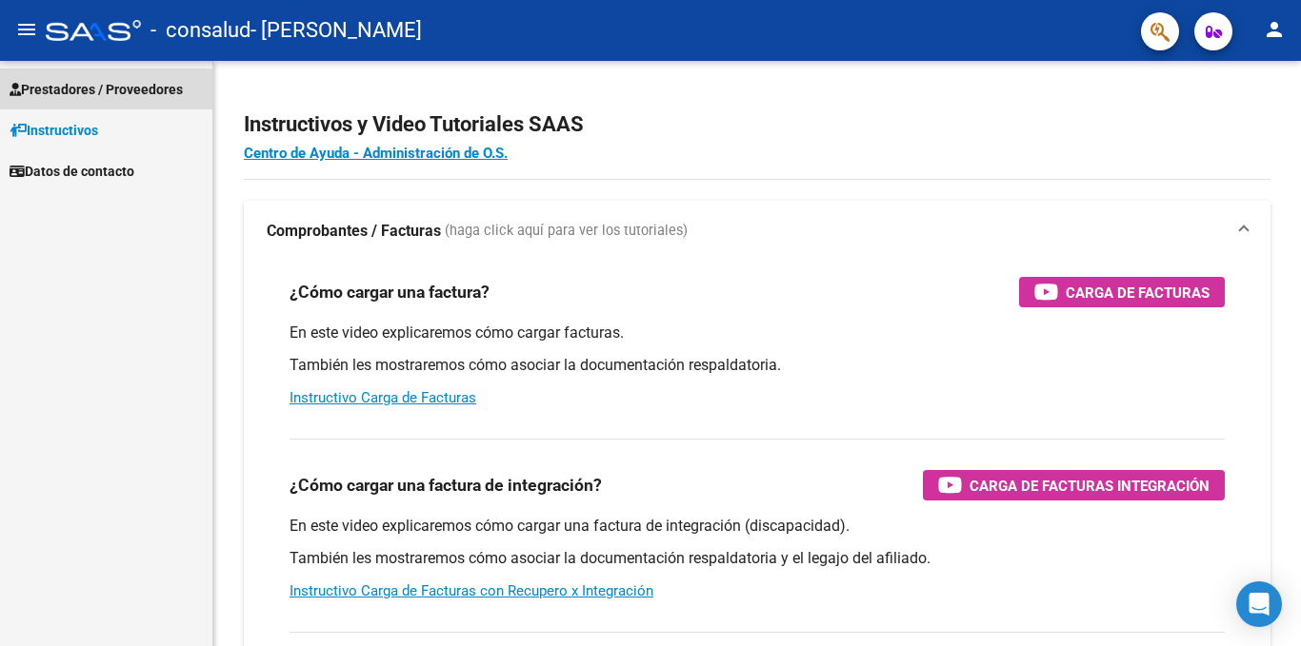
click at [89, 96] on span "Prestadores / Proveedores" at bounding box center [96, 89] width 173 height 21
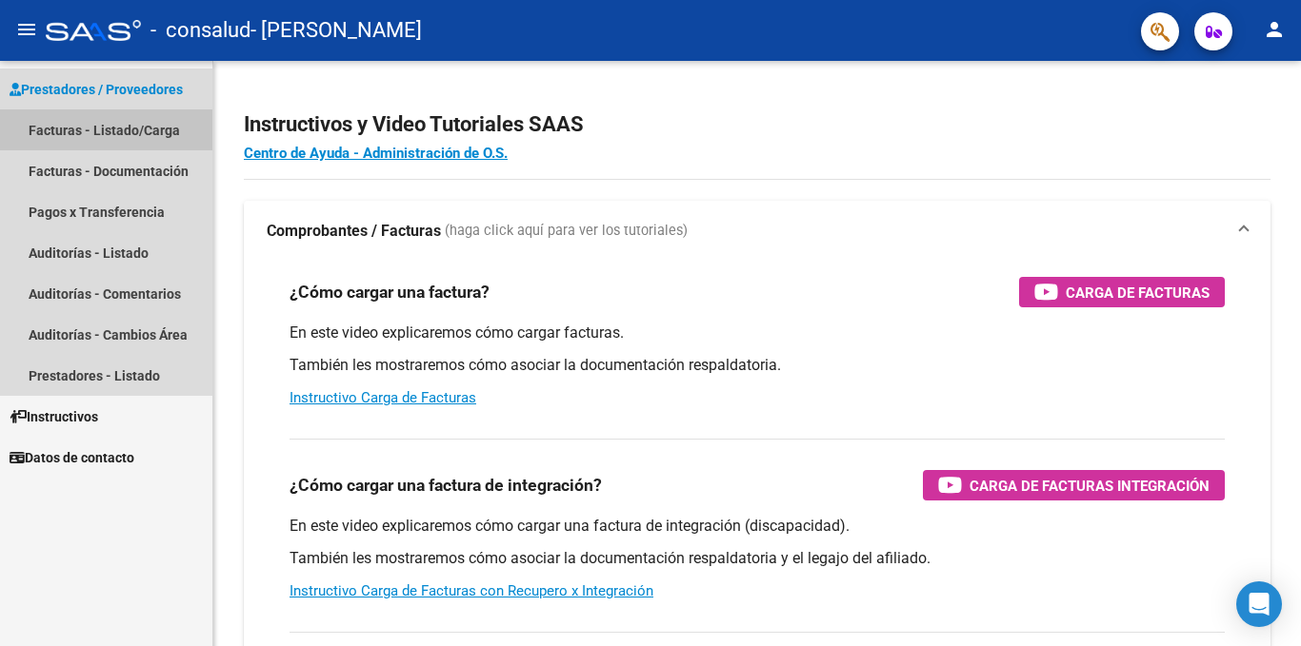
click at [82, 131] on link "Facturas - Listado/Carga" at bounding box center [106, 129] width 212 height 41
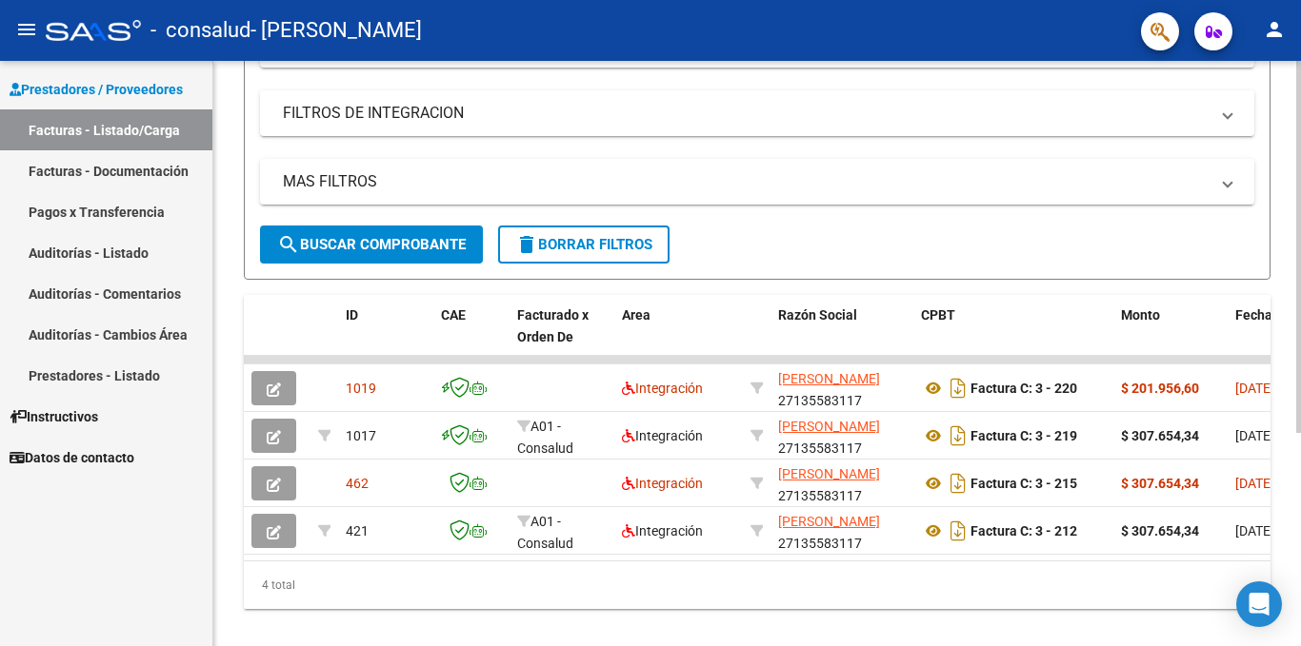
scroll to position [300, 0]
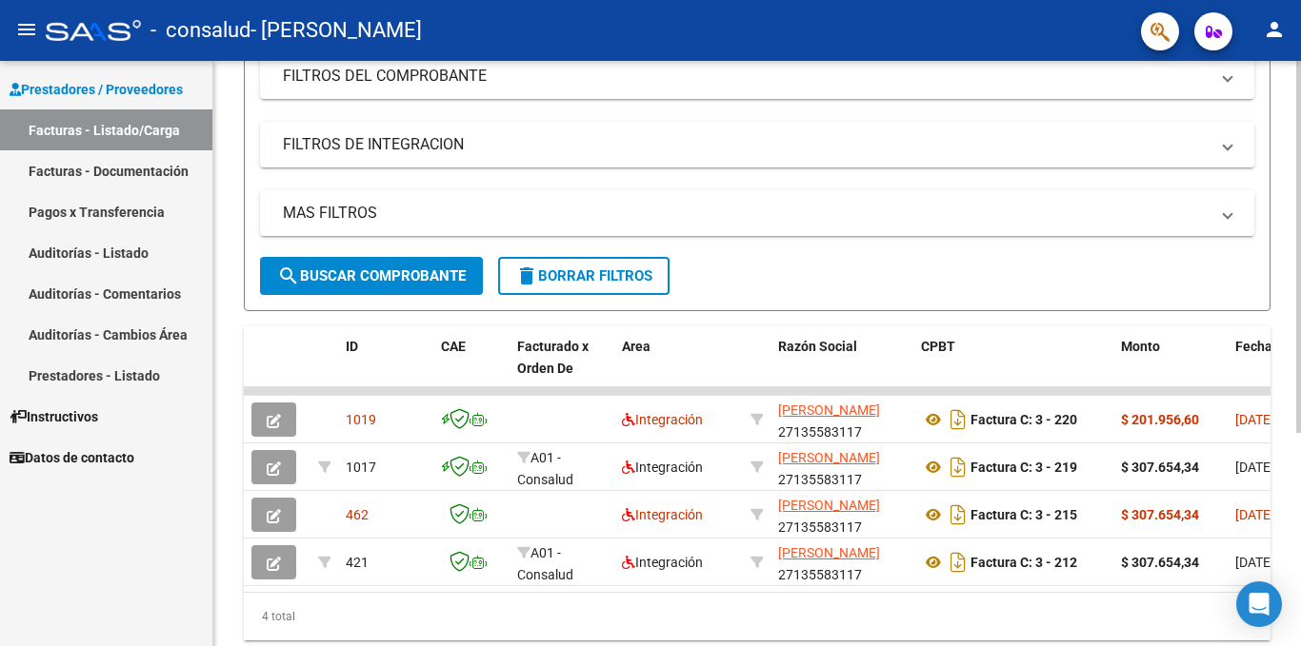
click at [1300, 354] on div at bounding box center [1298, 424] width 5 height 372
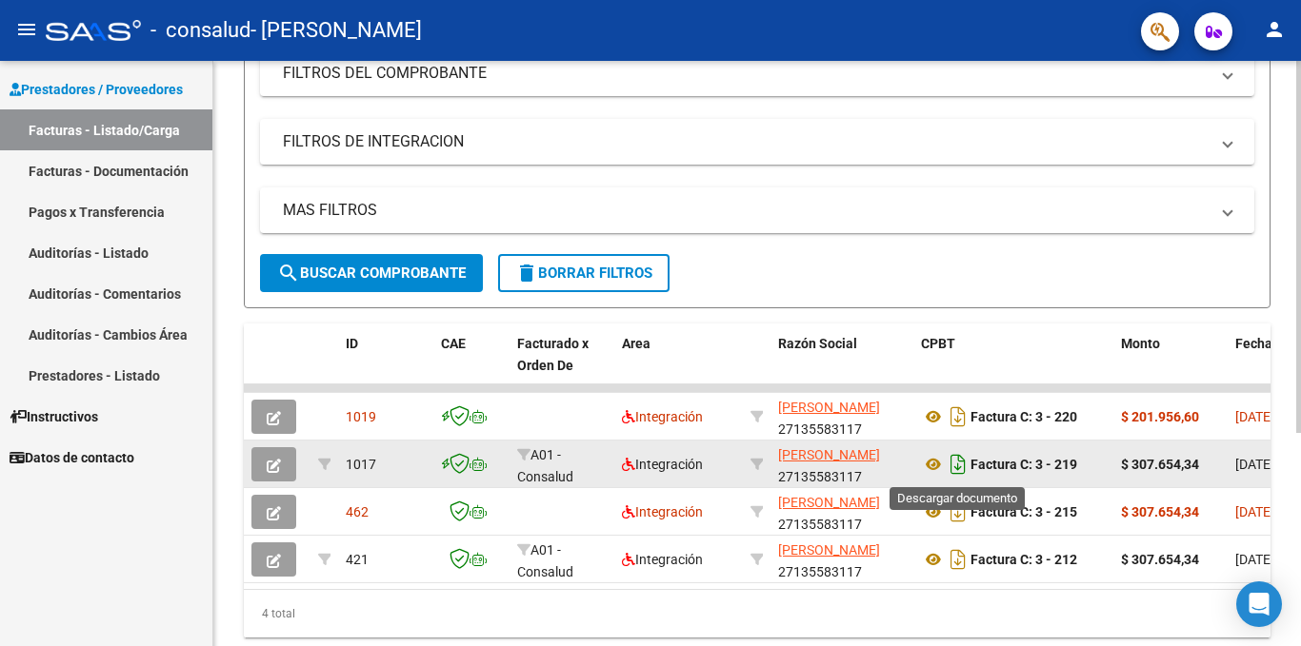
click at [958, 469] on icon "Descargar documento" at bounding box center [957, 464] width 25 height 30
click at [932, 464] on icon at bounding box center [933, 464] width 25 height 23
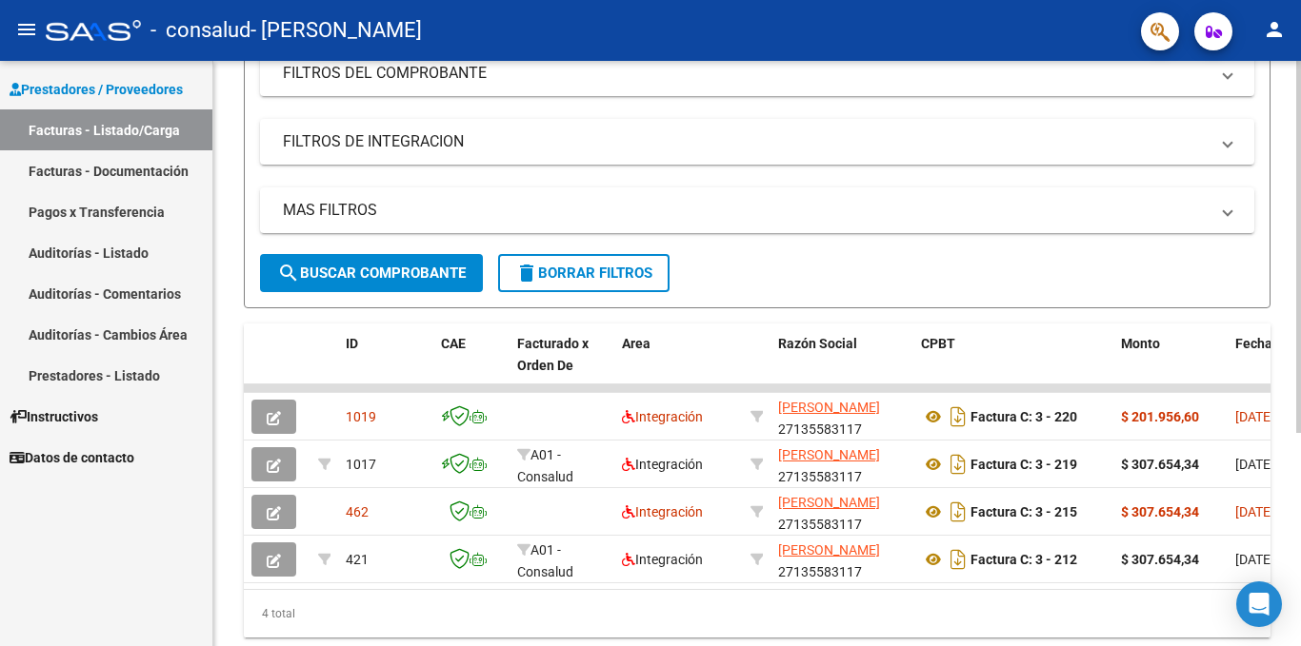
drag, startPoint x: 1293, startPoint y: 300, endPoint x: 1300, endPoint y: 165, distance: 135.4
click at [1300, 169] on div "Video tutorial PRESTADORES -> Listado de CPBTs Emitidos por Prestadores / Prove…" at bounding box center [759, 245] width 1092 height 906
click at [1300, 165] on div at bounding box center [1298, 354] width 5 height 586
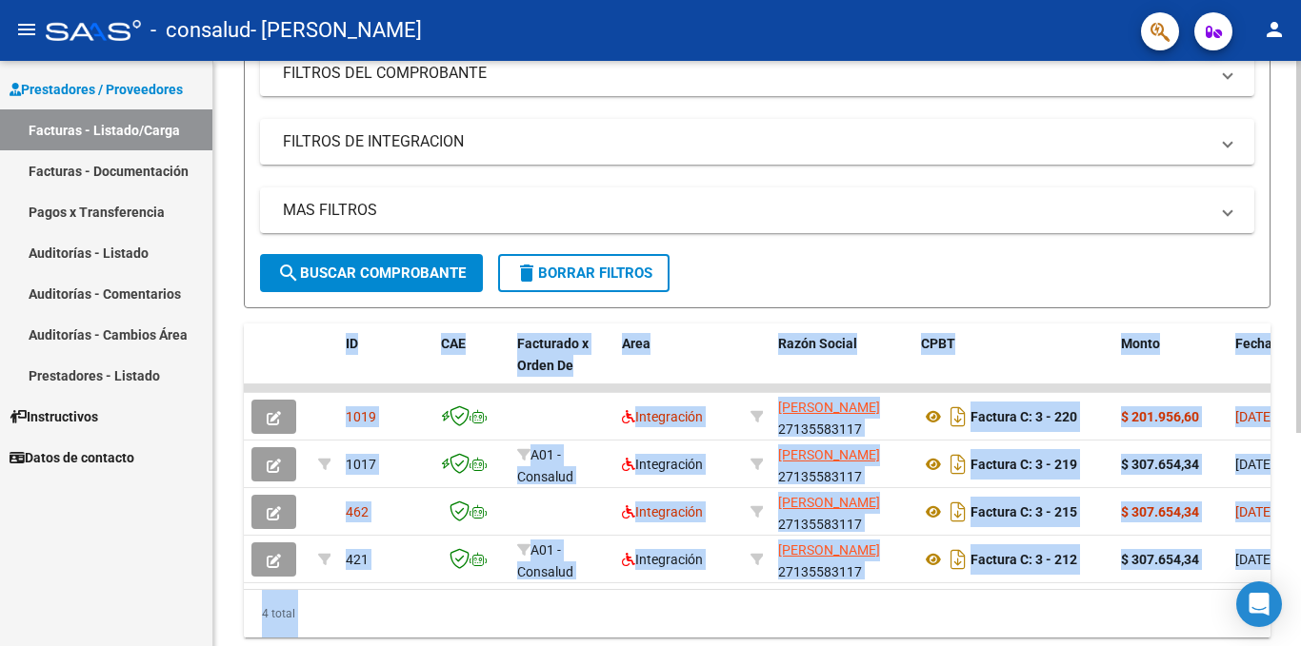
scroll to position [0, 0]
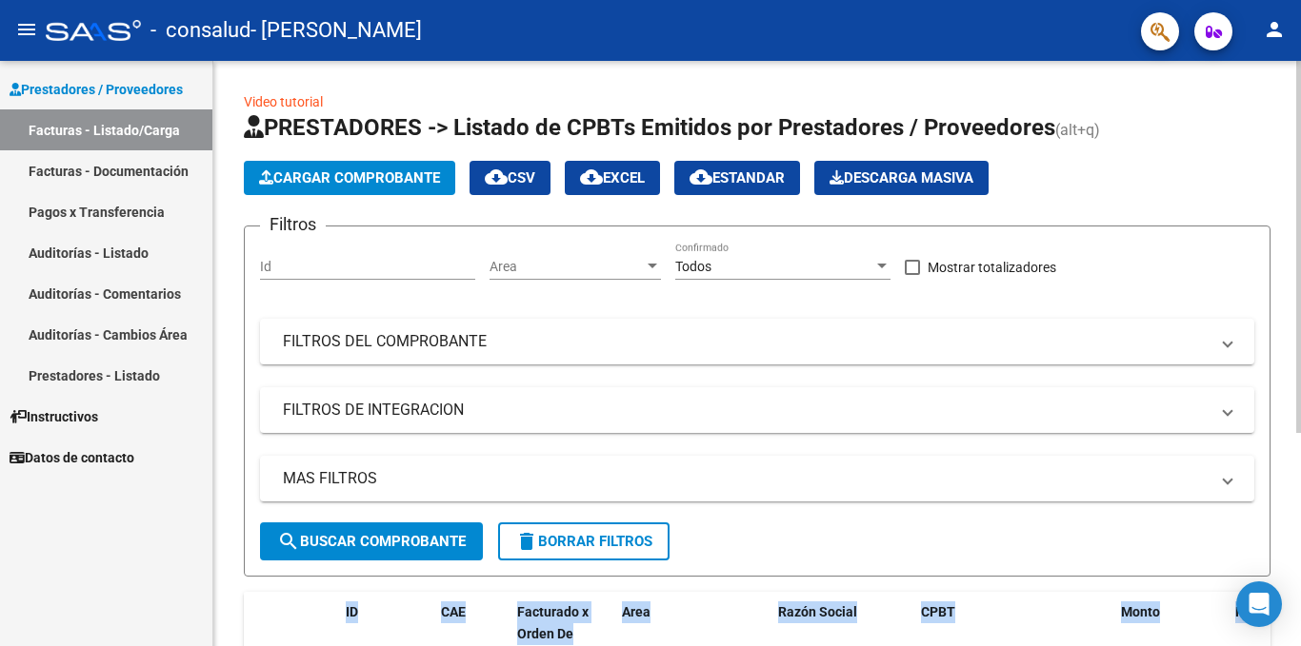
click at [348, 171] on span "Cargar Comprobante" at bounding box center [349, 177] width 181 height 17
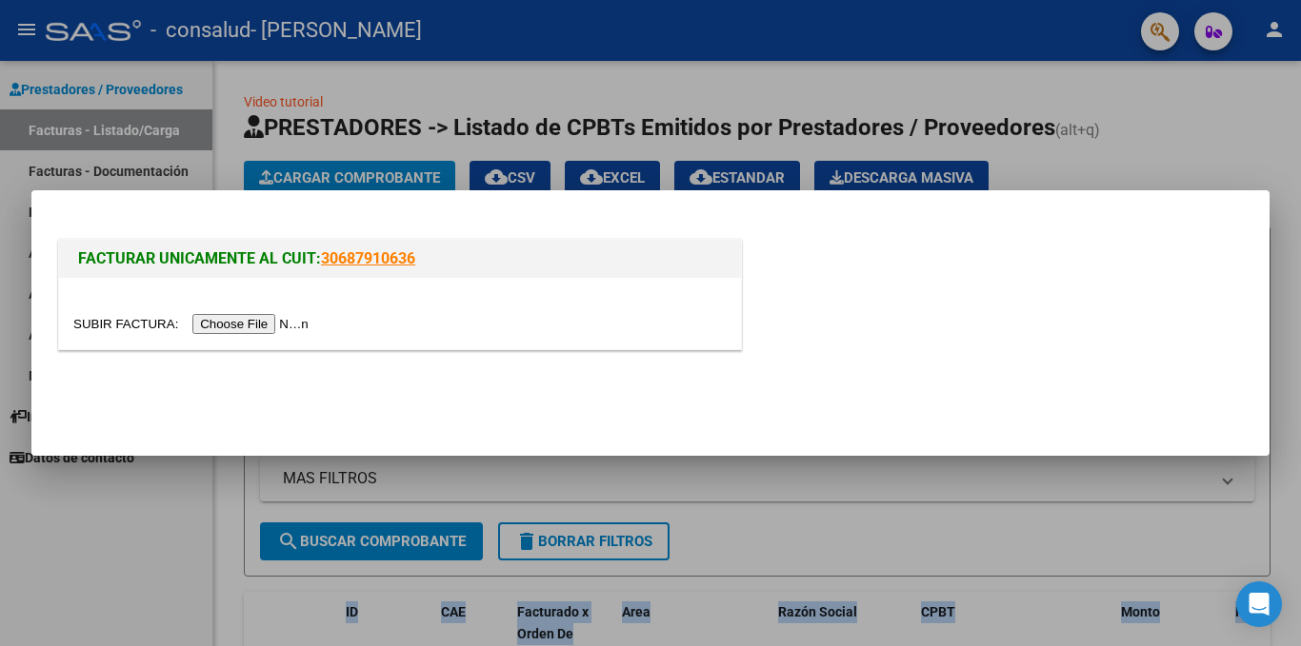
click at [254, 327] on input "file" at bounding box center [193, 324] width 241 height 20
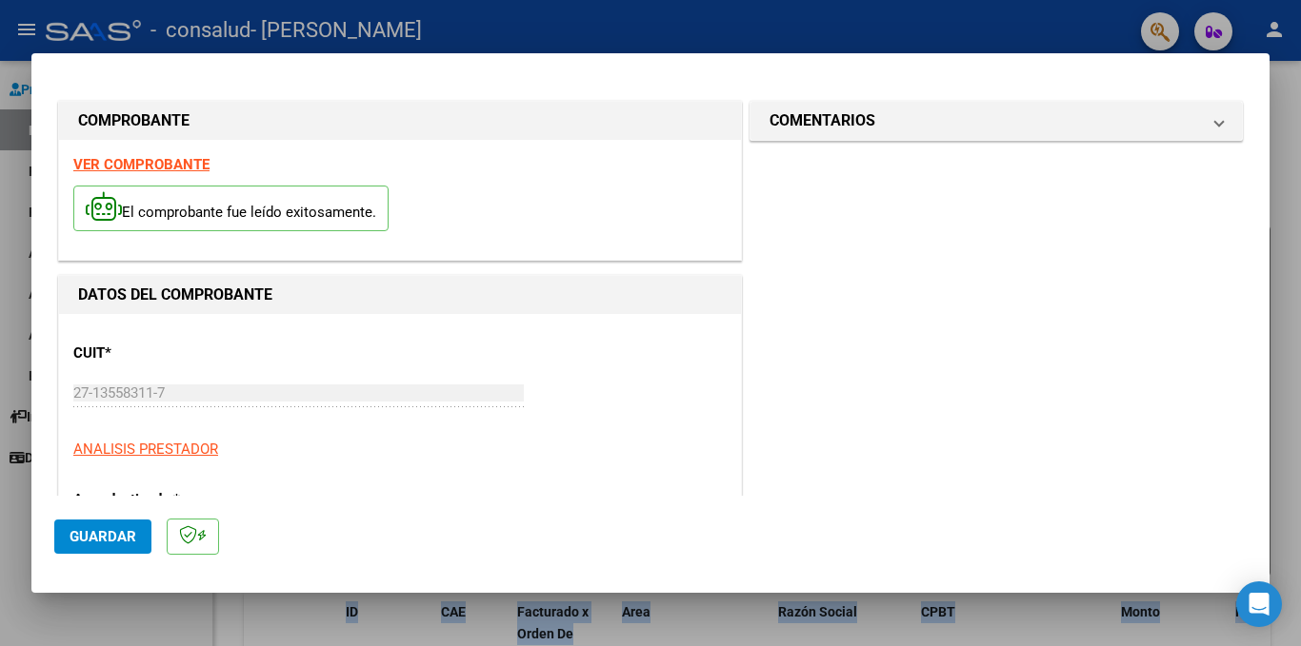
scroll to position [367, 0]
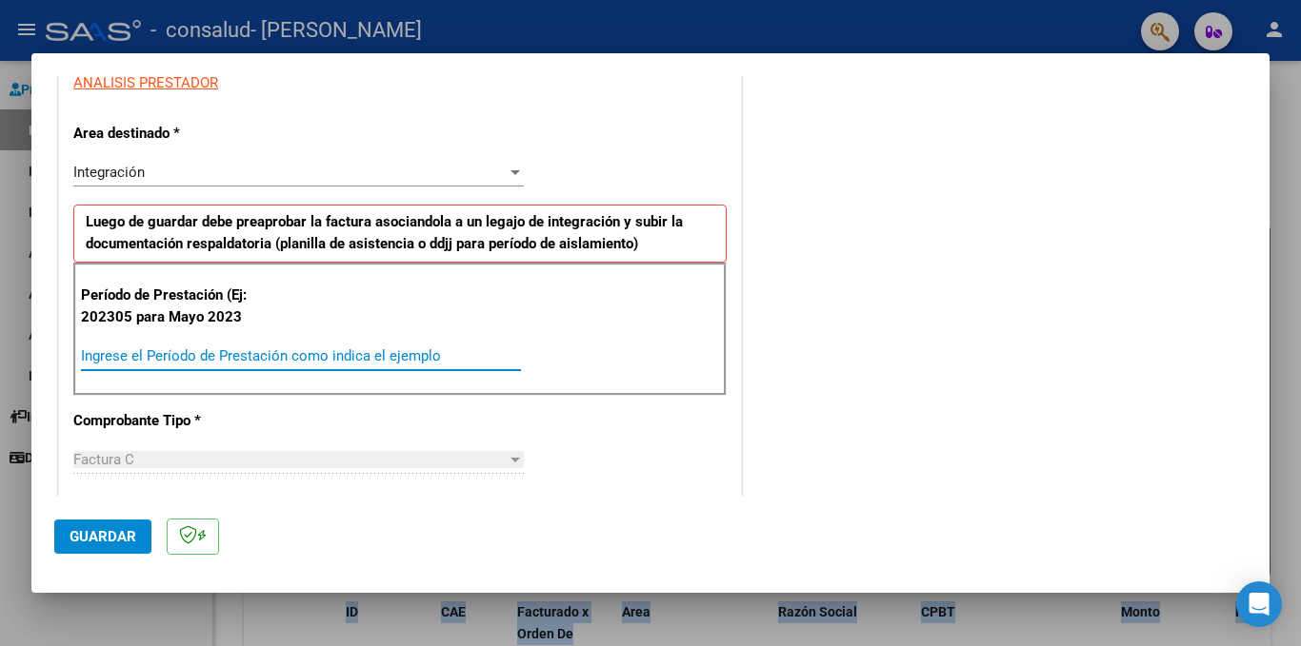
click at [211, 349] on input "Ingrese el Período de Prestación como indica el ejemplo" at bounding box center [301, 356] width 440 height 17
type input "202507"
click at [121, 535] on span "Guardar" at bounding box center [103, 536] width 67 height 17
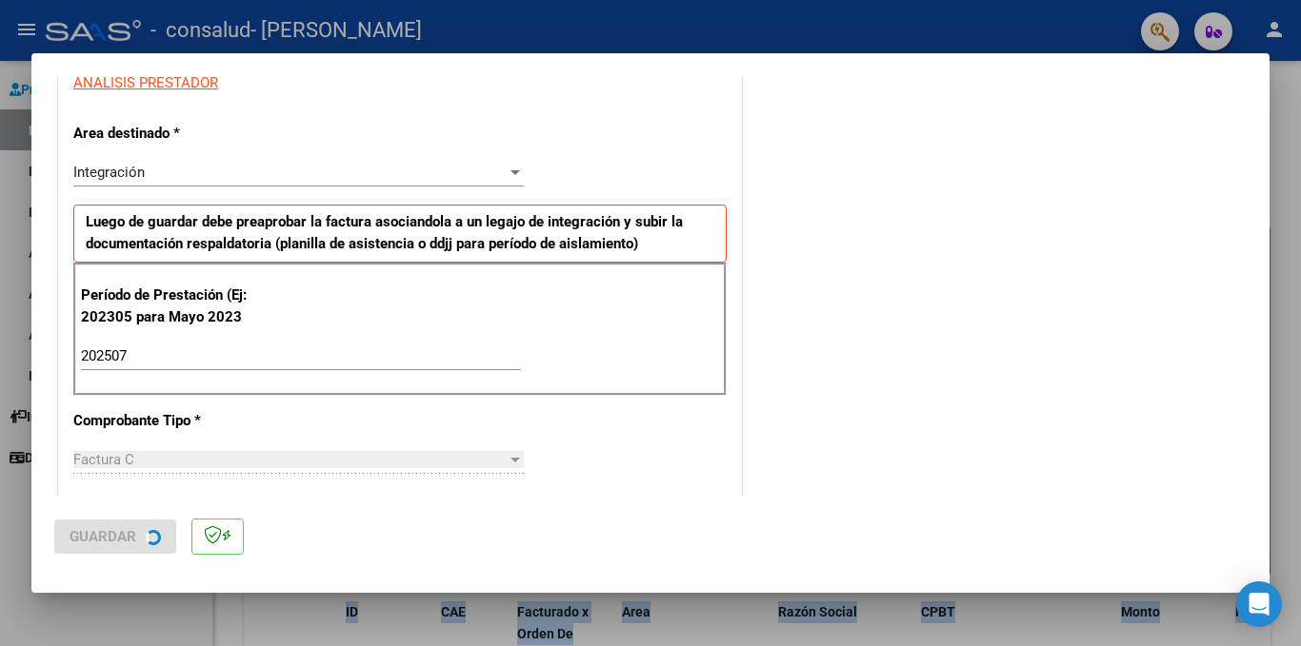
scroll to position [0, 0]
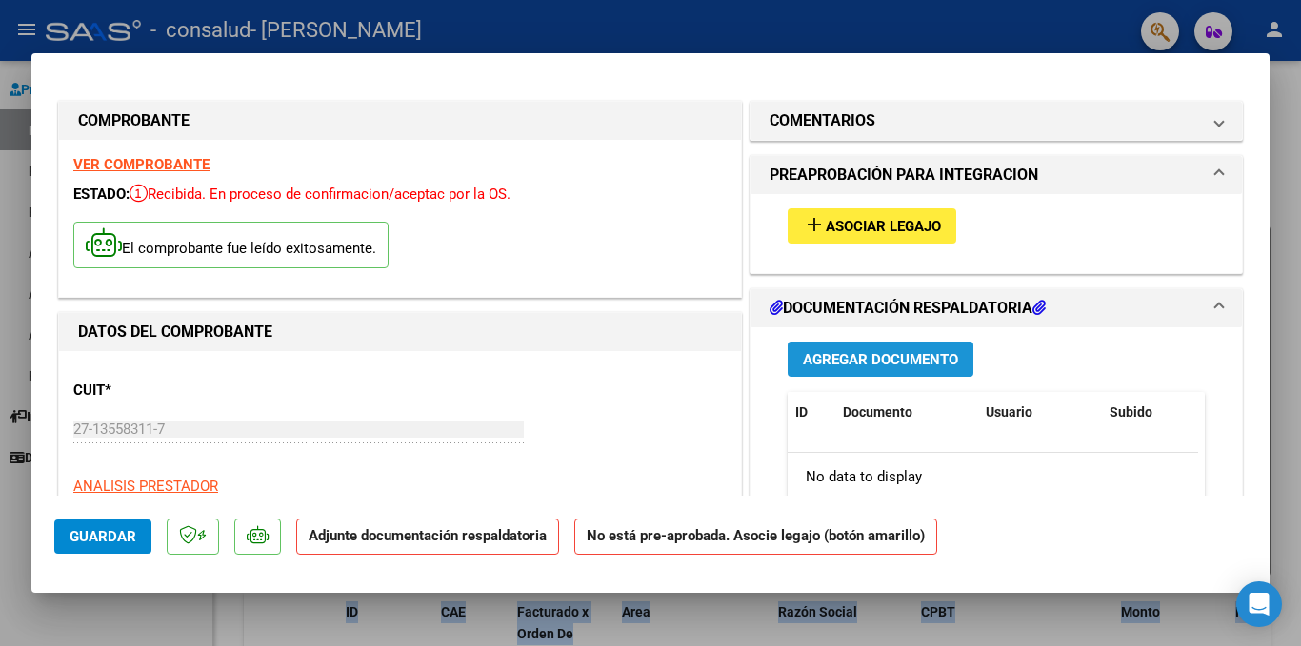
click at [821, 369] on button "Agregar Documento" at bounding box center [880, 359] width 186 height 35
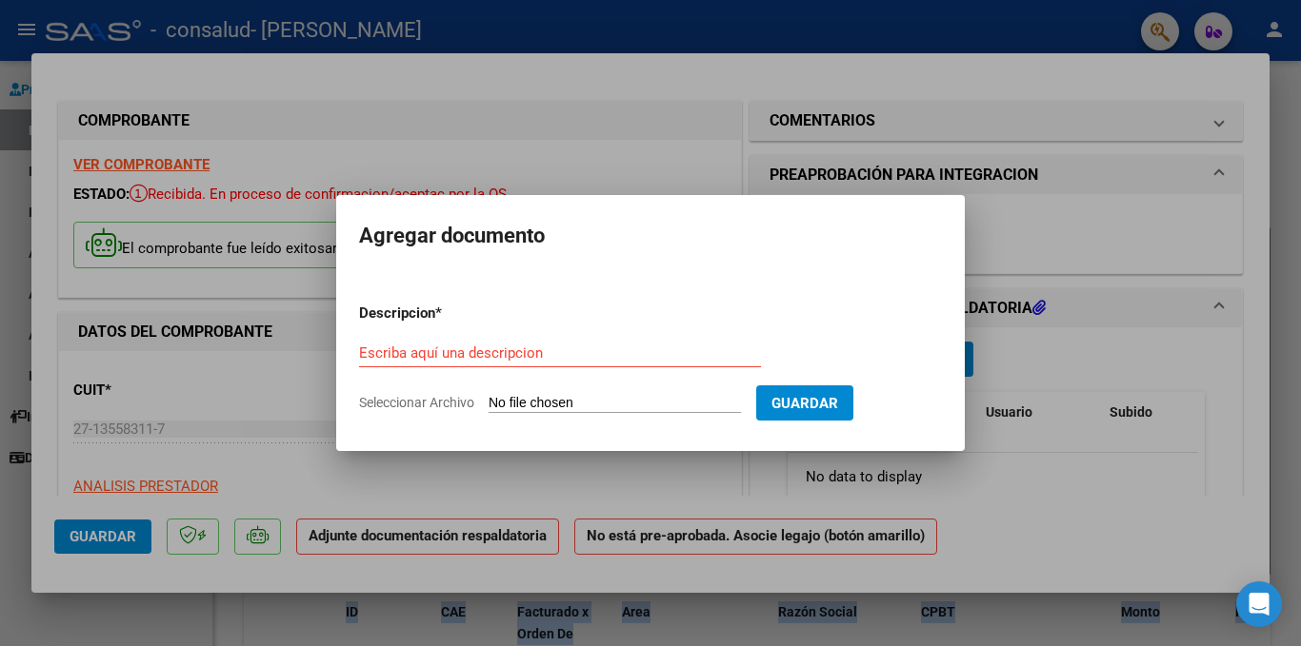
click at [671, 403] on input "Seleccionar Archivo" at bounding box center [614, 404] width 252 height 18
type input "C:\fakepath\27135583117-RIVERO_HILDA_VERONICA-FACTURA_C-3-219.pdf"
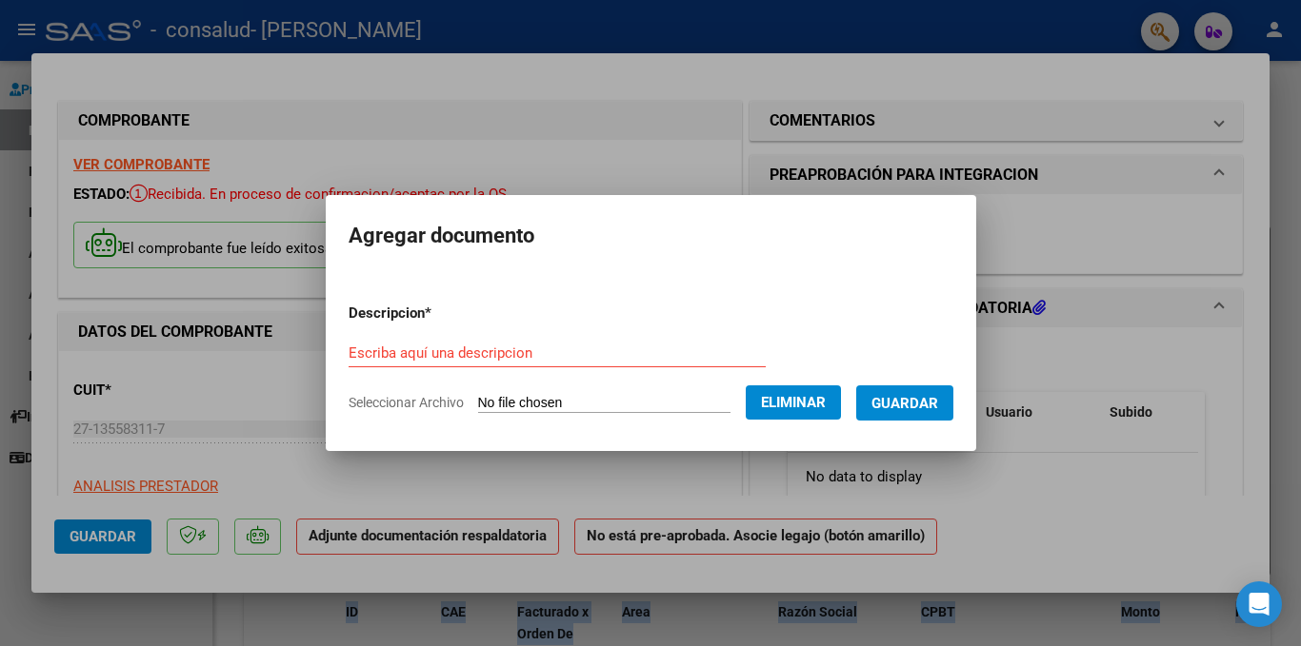
click at [511, 339] on div "Escriba aquí una descripcion" at bounding box center [556, 353] width 417 height 29
type input "planilla de asistencia . julio"
click at [924, 395] on span "Guardar" at bounding box center [904, 403] width 67 height 17
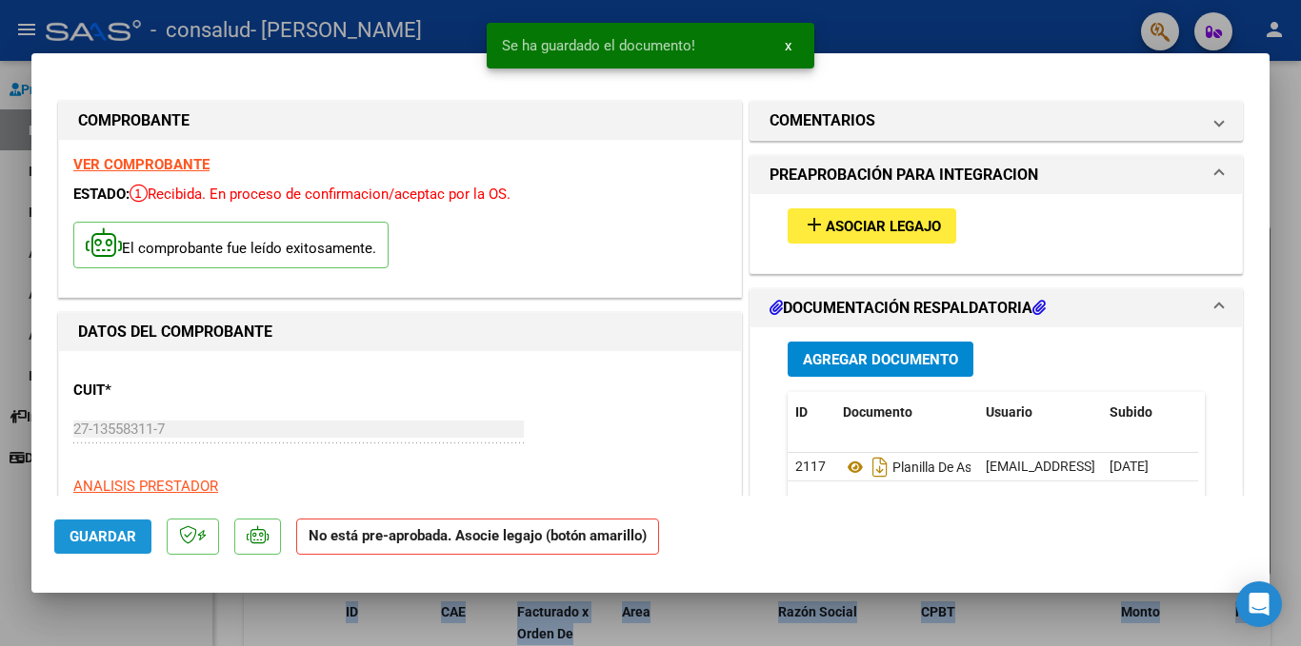
click at [113, 539] on span "Guardar" at bounding box center [103, 536] width 67 height 17
click at [905, 28] on div at bounding box center [650, 323] width 1301 height 646
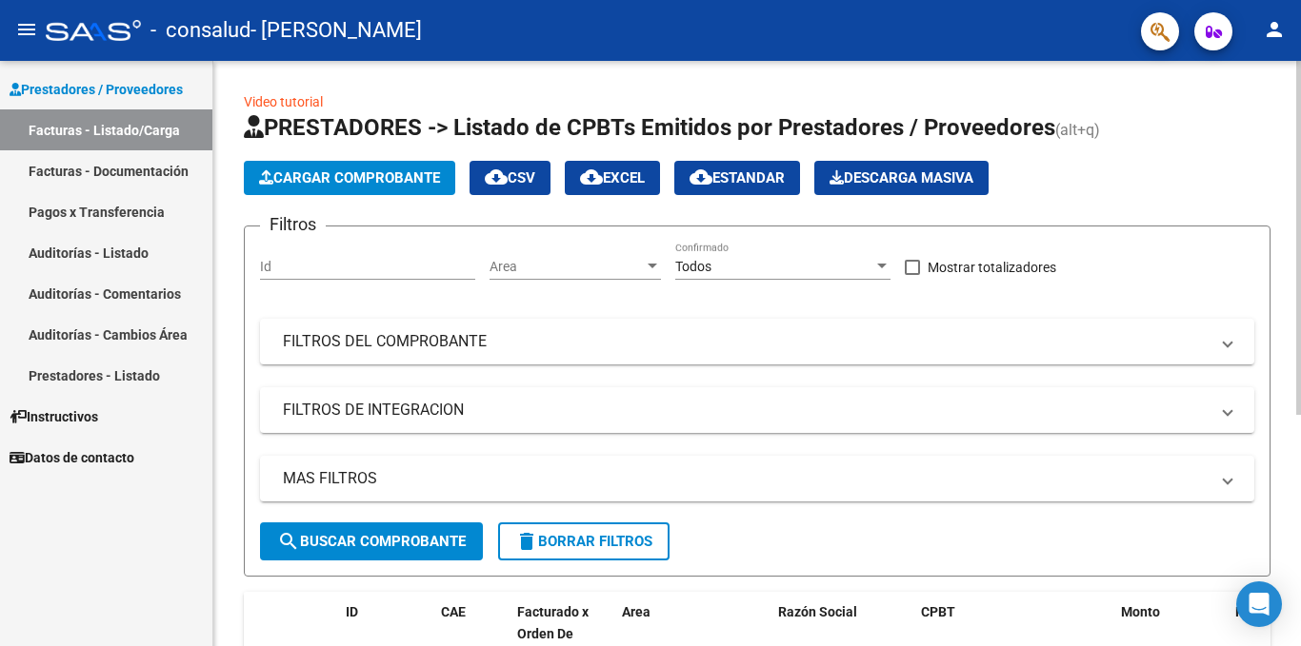
click at [1296, 282] on div at bounding box center [1298, 238] width 5 height 354
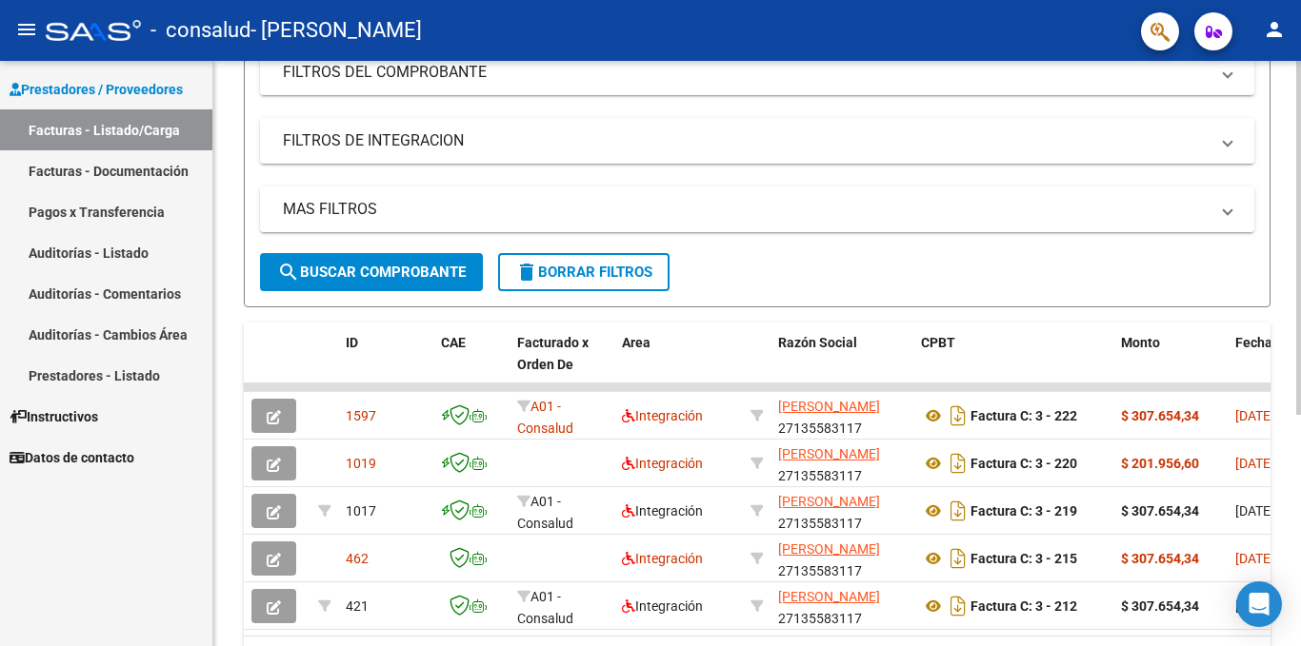
scroll to position [272, 0]
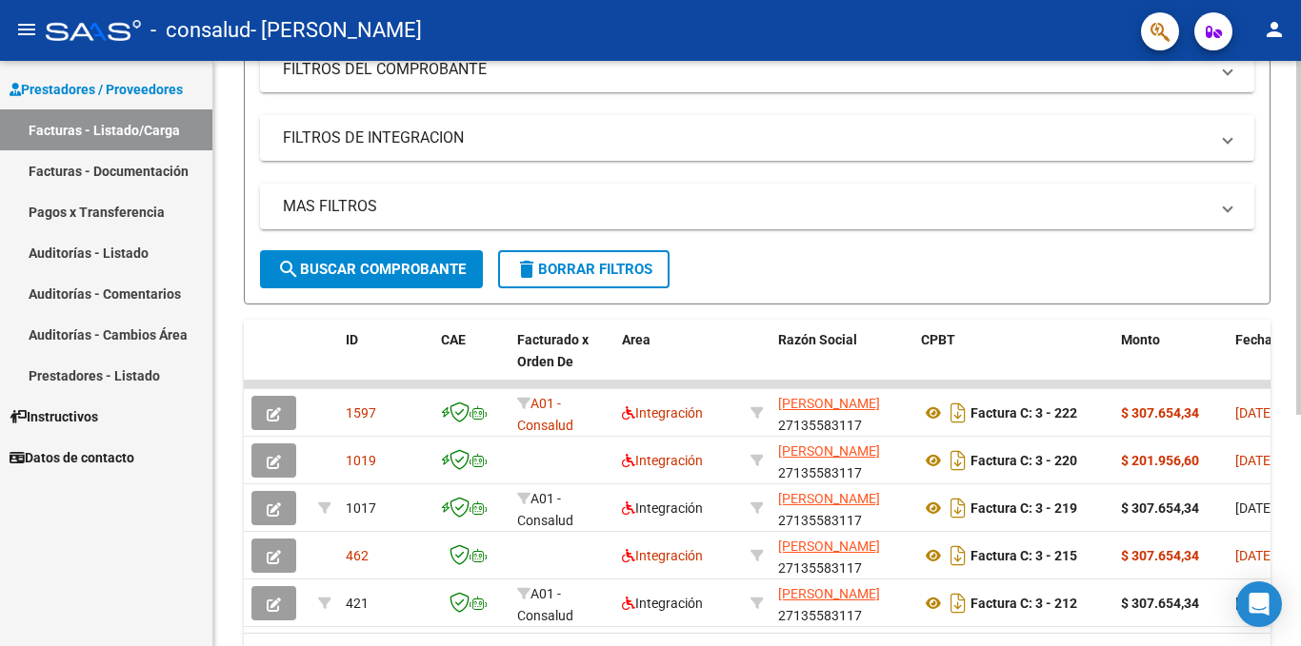
click at [1300, 415] on div at bounding box center [1298, 409] width 5 height 354
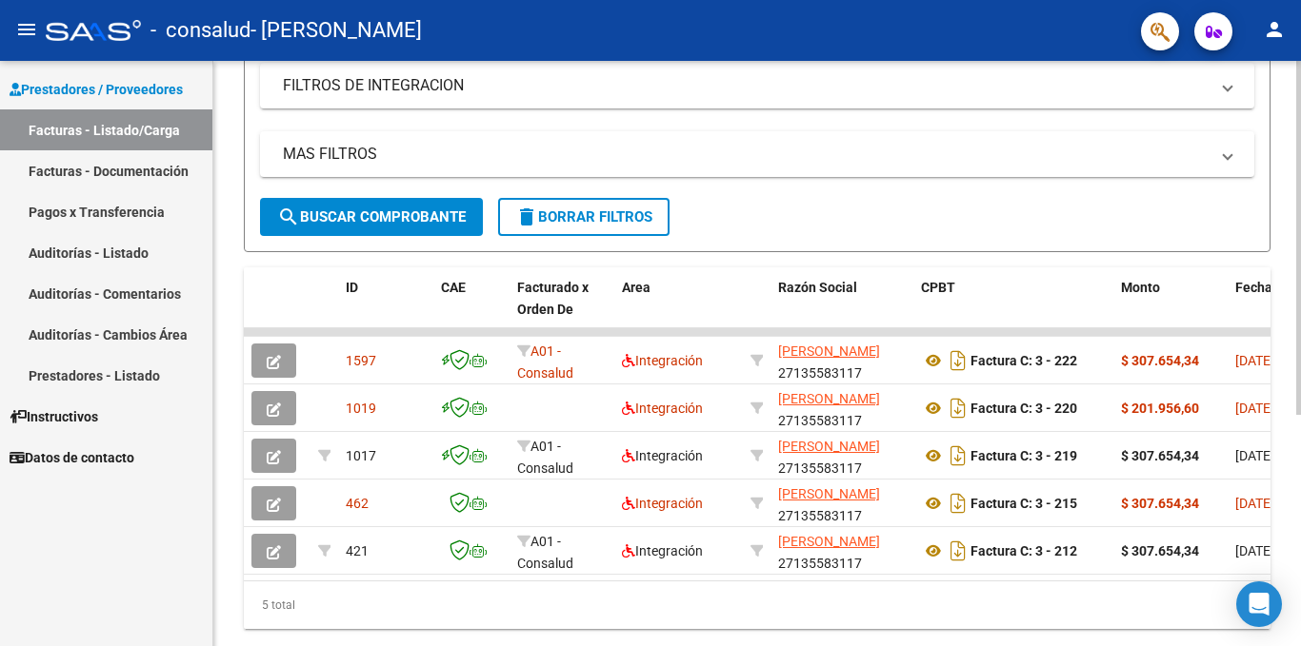
scroll to position [384, 0]
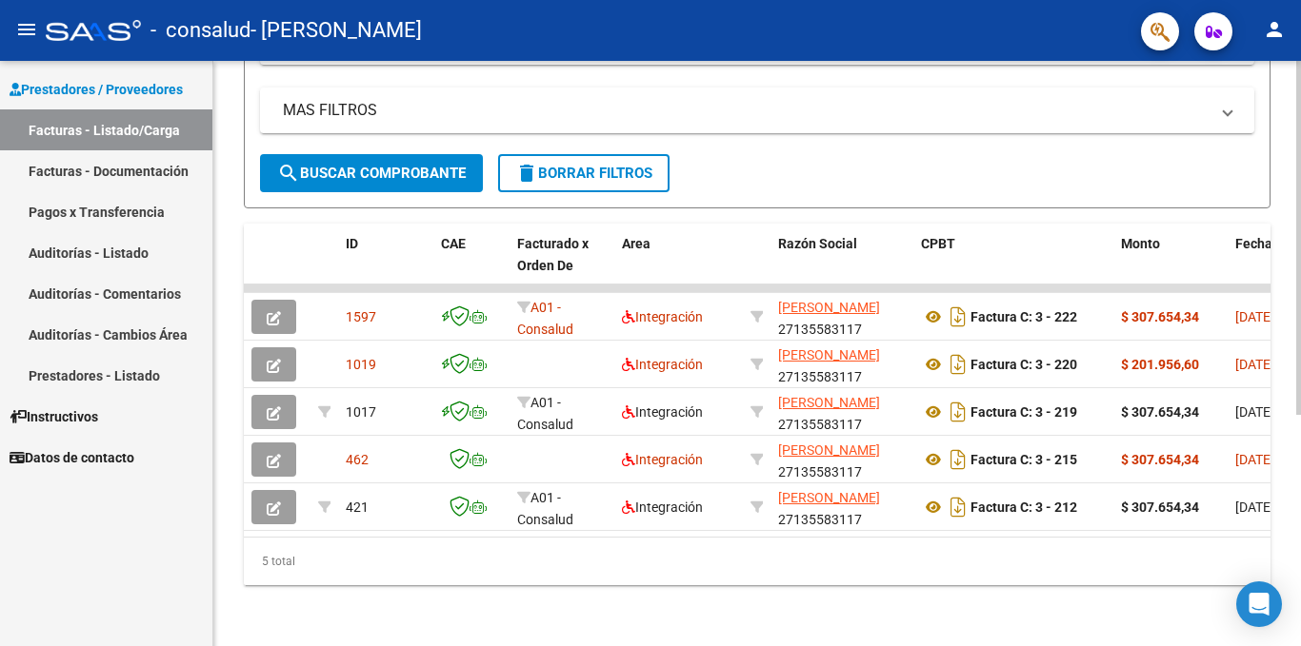
click at [1300, 501] on div at bounding box center [1298, 469] width 5 height 354
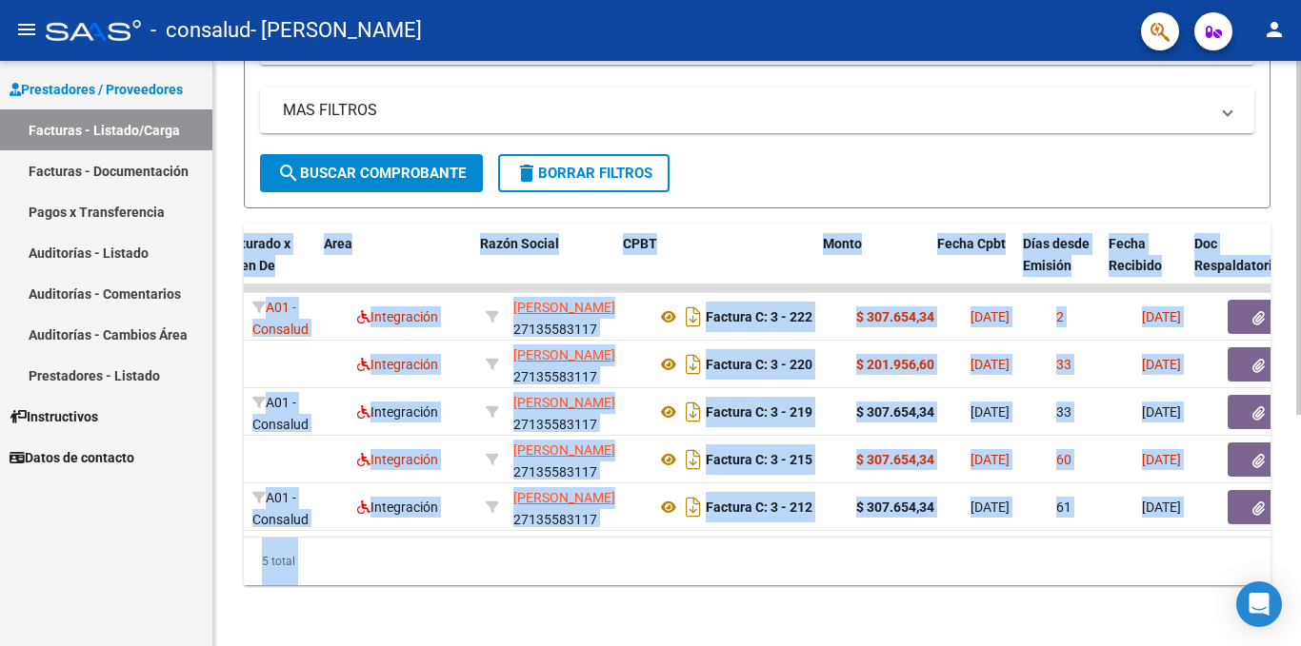
scroll to position [0, 305]
